Goal: Task Accomplishment & Management: Manage account settings

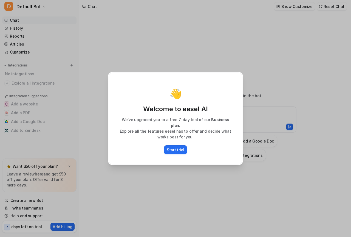
type textarea "**********"
drag, startPoint x: 286, startPoint y: 113, endPoint x: 300, endPoint y: 107, distance: 15.4
click at [286, 113] on div "👋 Welcome to eesel AI We’ve upgraded you to a free 7-day trial of our Business …" at bounding box center [175, 118] width 351 height 237
click at [311, 88] on div "👋 Welcome to eesel AI We’ve upgraded you to a free 7-day trial of our Business …" at bounding box center [175, 118] width 351 height 237
click at [181, 150] on button "Start trial" at bounding box center [175, 149] width 23 height 9
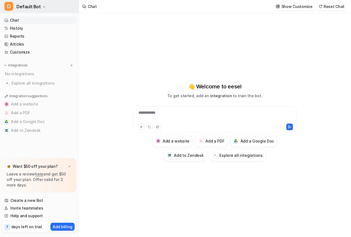
click at [35, 9] on span "Default Bot" at bounding box center [28, 7] width 24 height 8
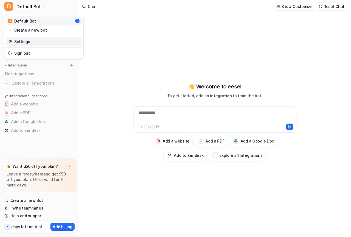
click at [24, 41] on link "Settings" at bounding box center [44, 41] width 76 height 9
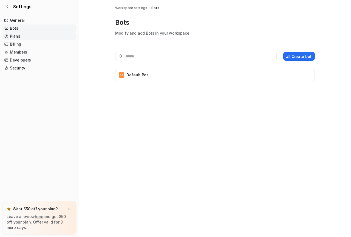
click at [16, 36] on link "Plans" at bounding box center [39, 36] width 74 height 8
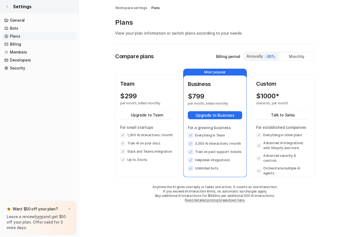
click at [7, 5] on icon at bounding box center [6, 6] width 3 height 3
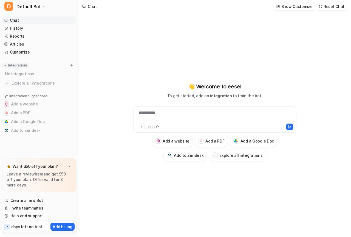
click at [5, 64] on img at bounding box center [5, 65] width 4 height 4
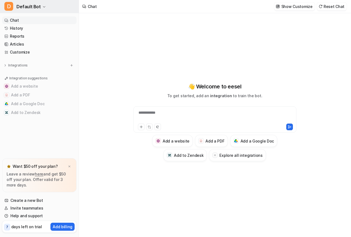
click at [43, 5] on icon "button" at bounding box center [44, 6] width 3 height 3
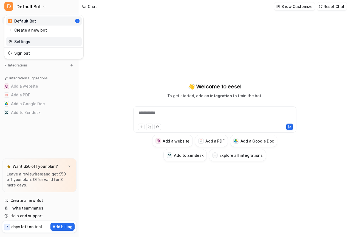
click at [23, 43] on link "Settings" at bounding box center [44, 41] width 76 height 9
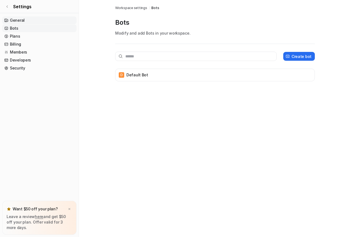
click at [21, 18] on link "General" at bounding box center [39, 20] width 74 height 8
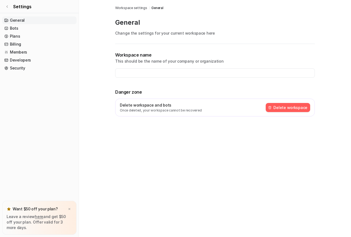
type input "**********"
click at [300, 109] on button "Delete workspace" at bounding box center [288, 107] width 44 height 9
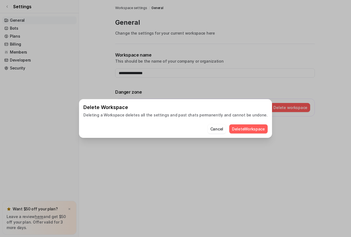
click at [242, 131] on button "Delete Workspace" at bounding box center [248, 128] width 38 height 9
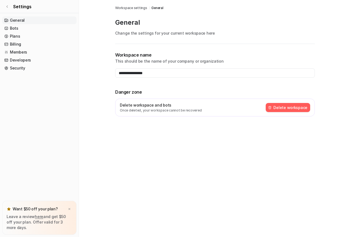
click at [283, 107] on button "Delete workspace" at bounding box center [288, 107] width 44 height 9
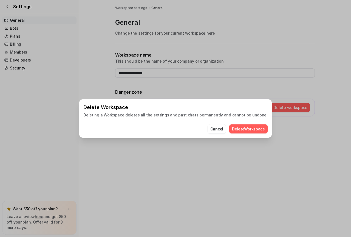
click at [242, 129] on button "Delete Workspace" at bounding box center [248, 128] width 38 height 9
click at [242, 164] on div "Delete Workspace Deleting a Workspace deletes all the settings and past chats p…" at bounding box center [176, 118] width 202 height 237
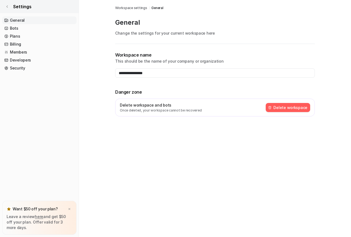
click at [5, 6] on icon at bounding box center [6, 6] width 3 height 3
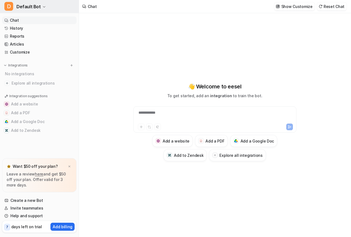
click at [9, 6] on span "D" at bounding box center [8, 6] width 9 height 9
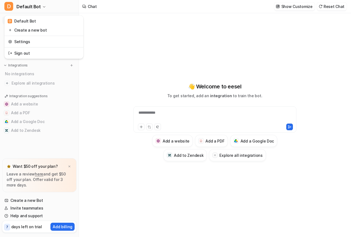
click at [75, 84] on div "D Default Bot D Default Bot Create a new bot Settings Sign out Chat History Rep…" at bounding box center [39, 118] width 79 height 237
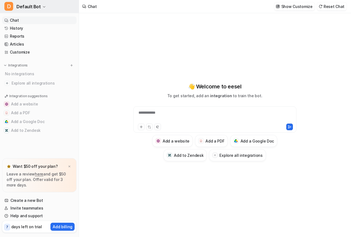
click at [30, 6] on span "Default Bot" at bounding box center [28, 7] width 24 height 8
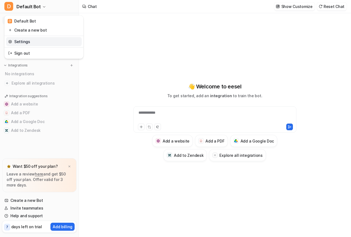
click at [21, 41] on link "Settings" at bounding box center [44, 41] width 76 height 9
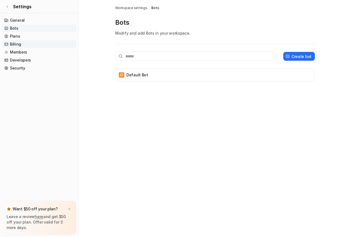
click at [17, 45] on link "Billing" at bounding box center [39, 44] width 74 height 8
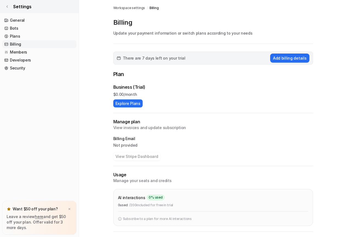
click at [6, 6] on icon at bounding box center [6, 6] width 3 height 3
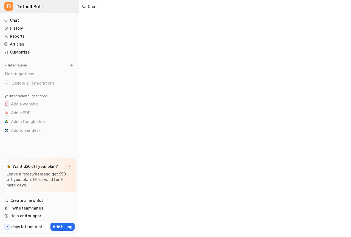
click at [7, 6] on span "D" at bounding box center [8, 6] width 9 height 9
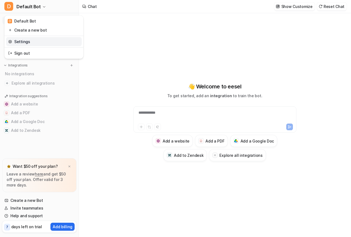
click at [25, 40] on link "Settings" at bounding box center [44, 41] width 76 height 9
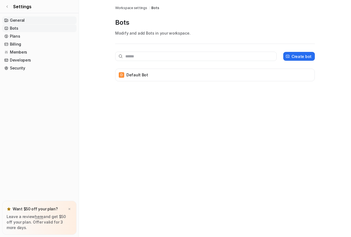
click at [18, 19] on link "General" at bounding box center [39, 20] width 74 height 8
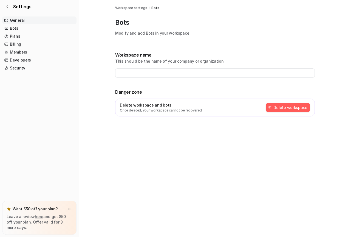
type input "**********"
click at [291, 107] on button "Delete workspace" at bounding box center [288, 107] width 44 height 9
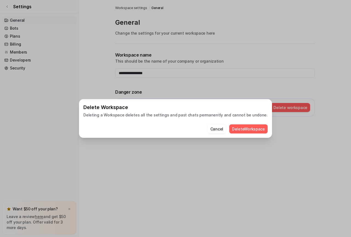
click at [243, 126] on button "Delete Workspace" at bounding box center [248, 128] width 38 height 9
